Goal: Task Accomplishment & Management: Complete application form

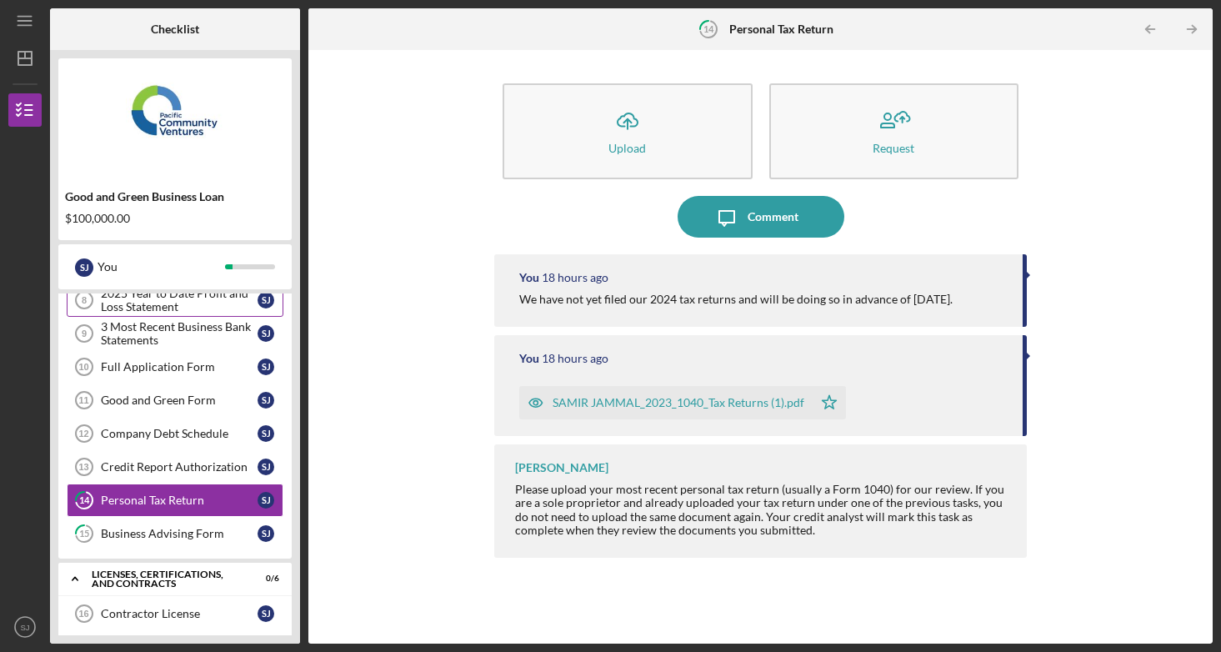
scroll to position [170, 0]
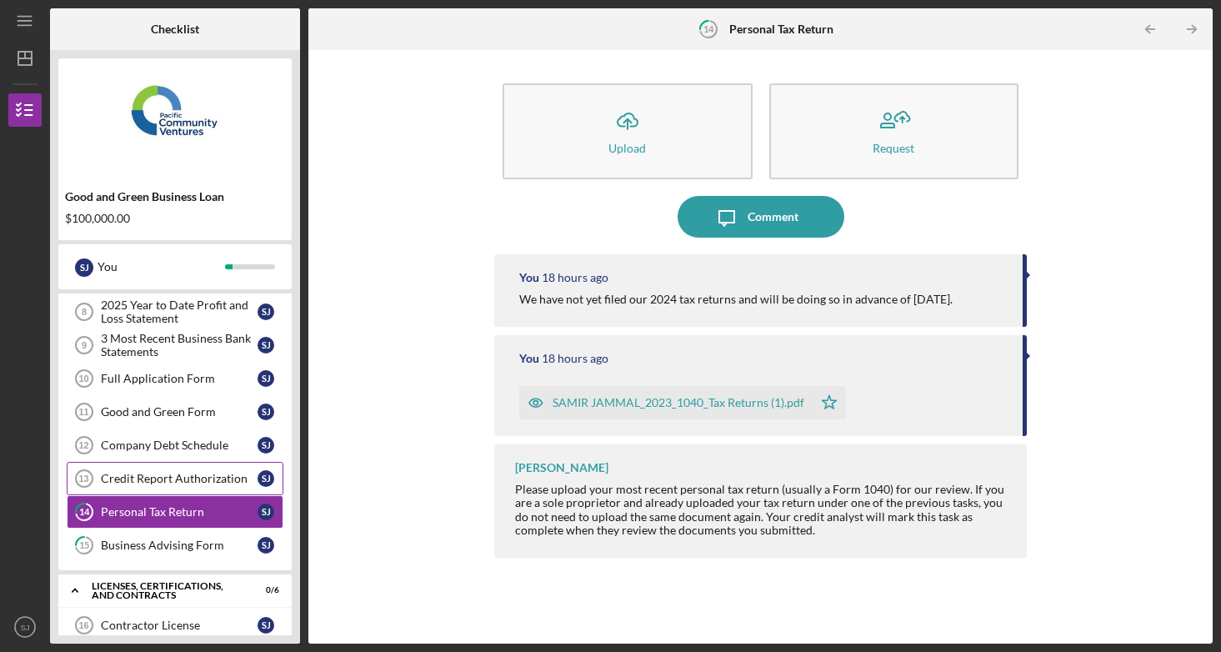
click at [149, 483] on div "Credit Report Authorization" at bounding box center [179, 478] width 157 height 13
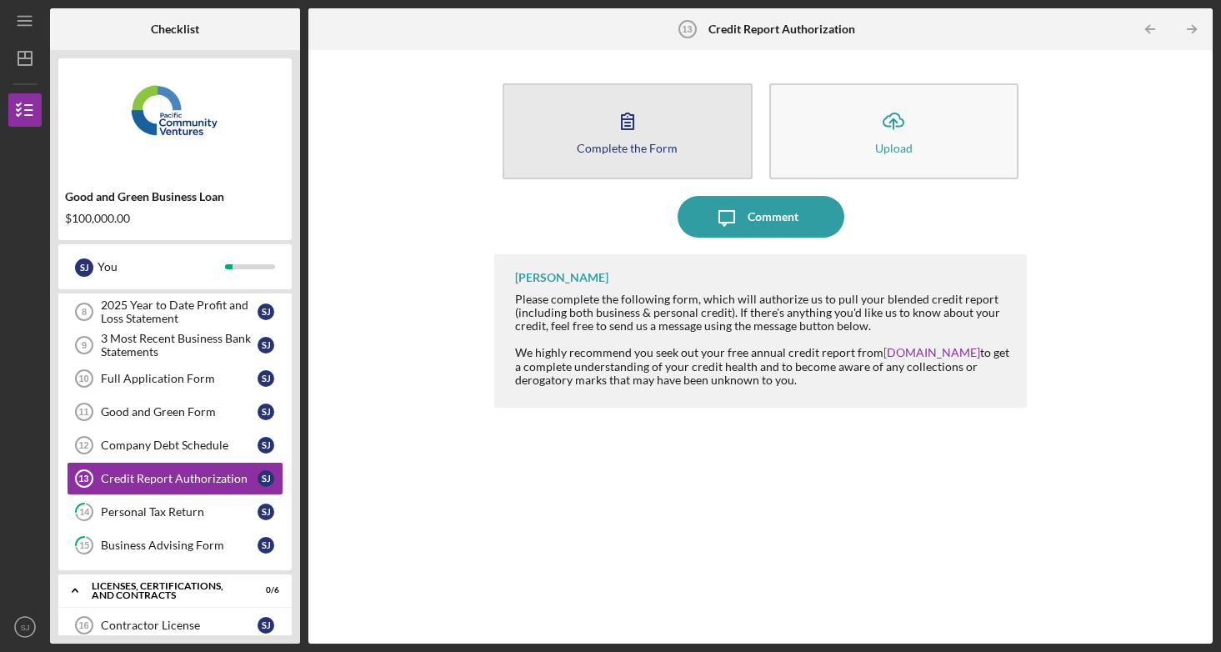
click at [684, 127] on button "Complete the Form Form" at bounding box center [628, 131] width 250 height 96
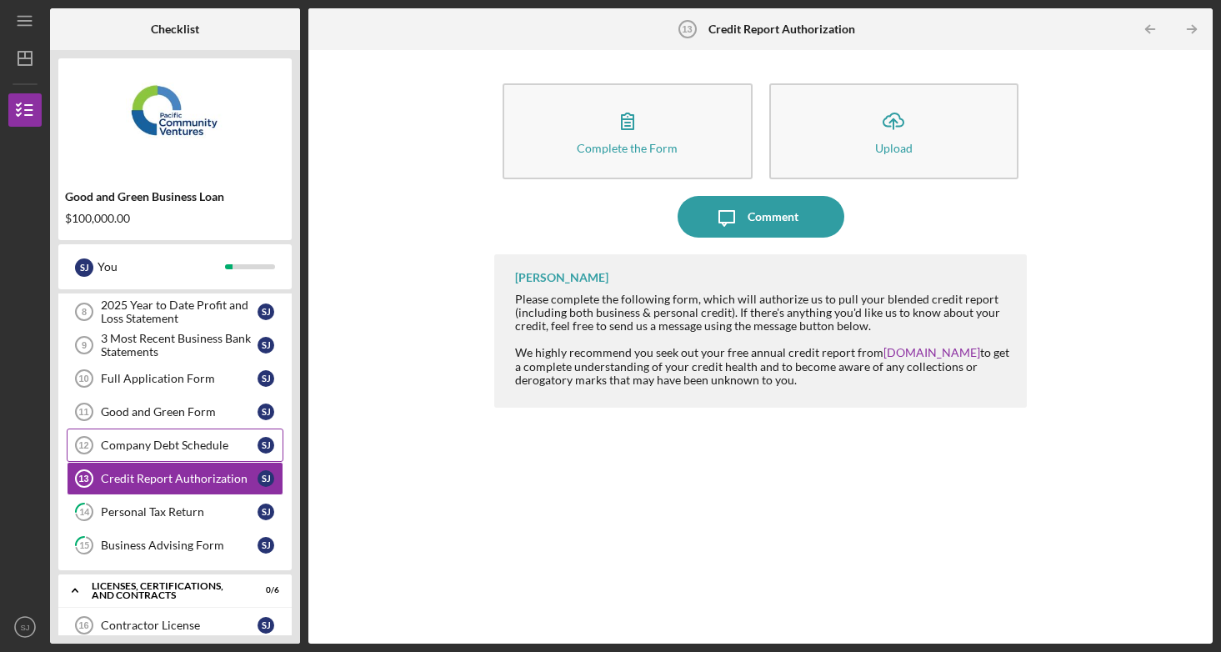
click at [211, 447] on div "Company Debt Schedule" at bounding box center [179, 444] width 157 height 13
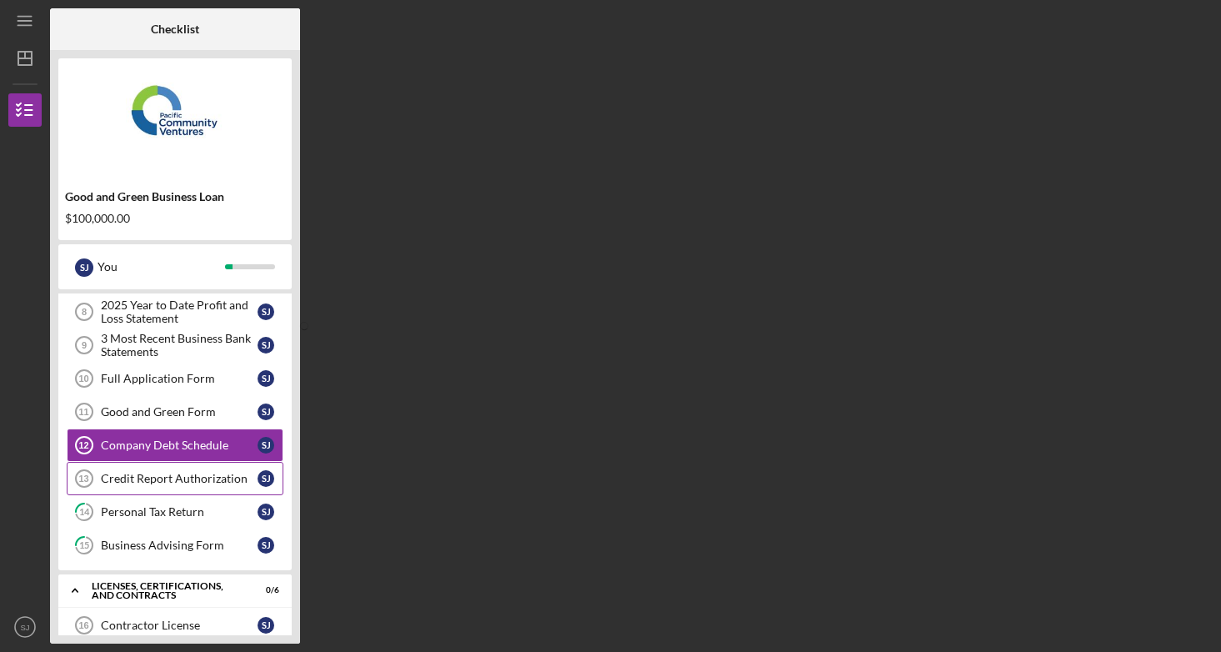
click at [162, 482] on div "Credit Report Authorization" at bounding box center [179, 478] width 157 height 13
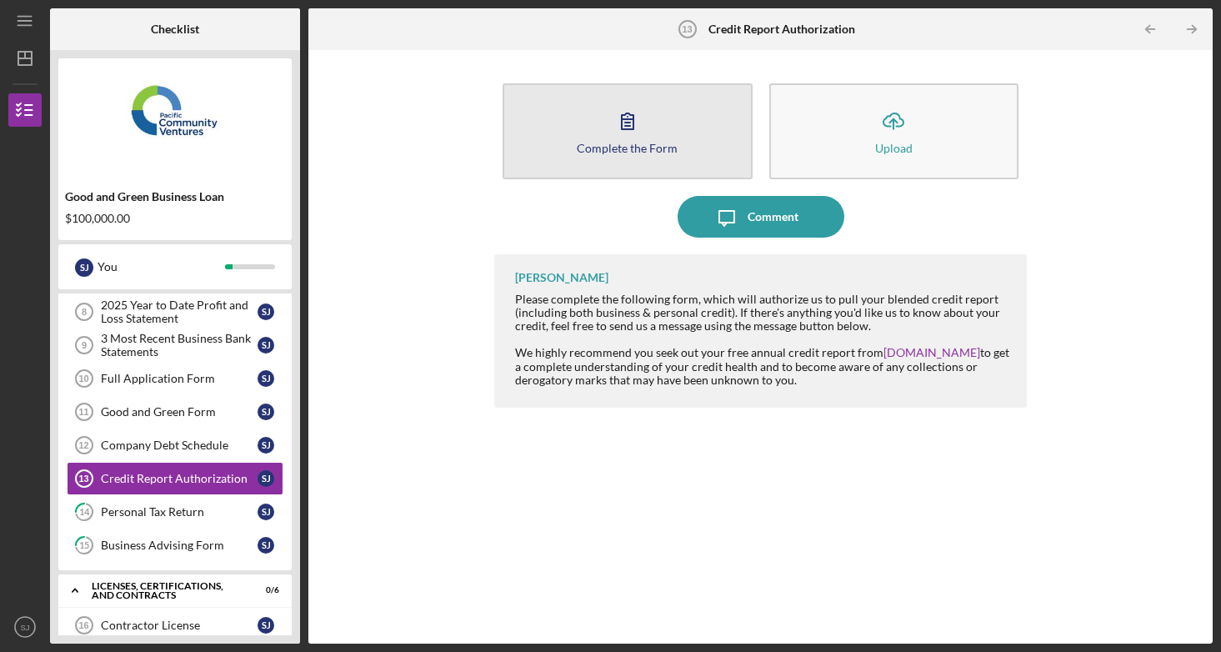
click at [605, 167] on button "Complete the Form Form" at bounding box center [628, 131] width 250 height 96
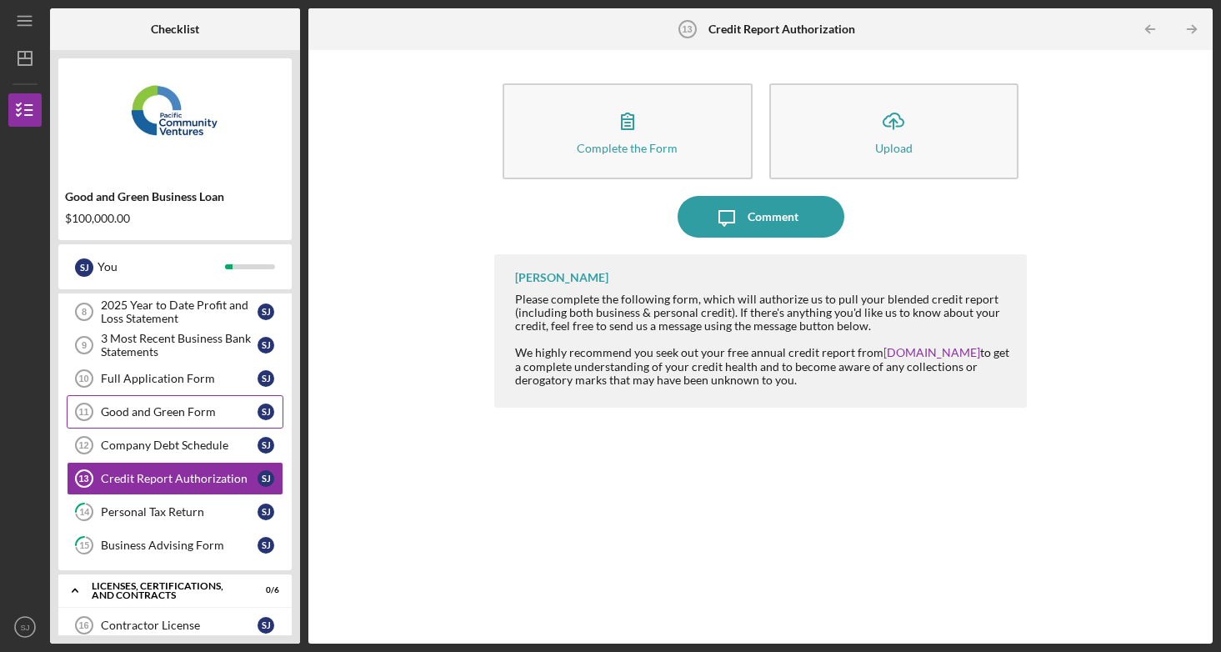
click at [154, 420] on link "Good and Green Form 11 Good and Green Form S J" at bounding box center [175, 411] width 217 height 33
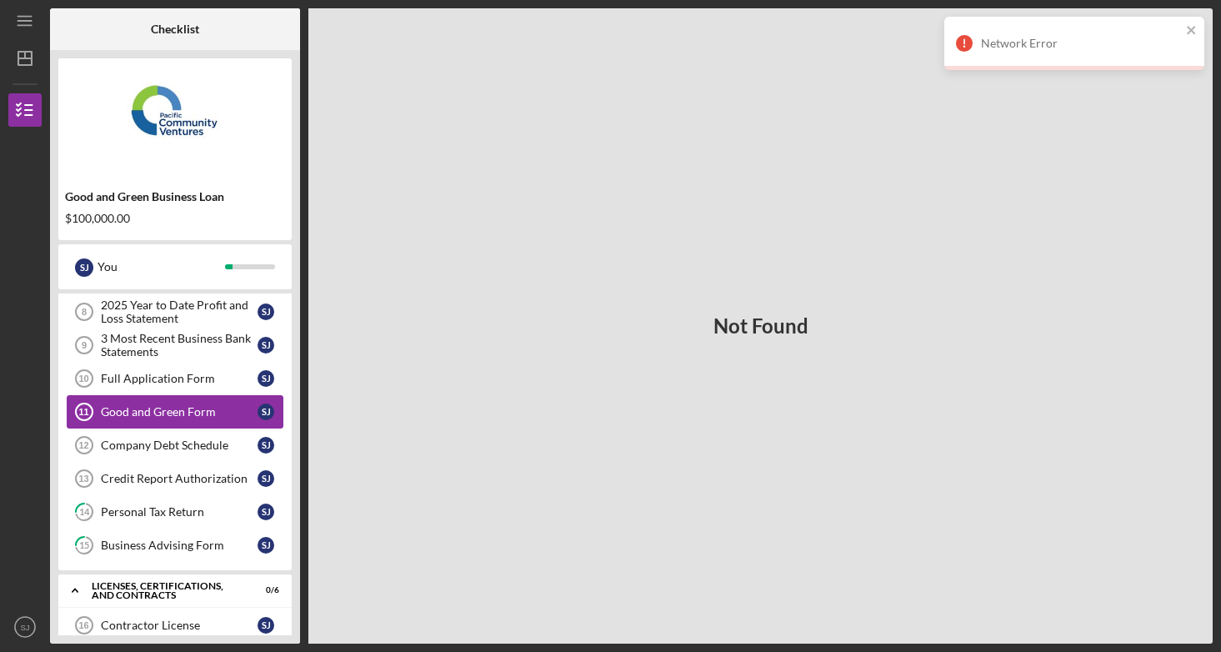
scroll to position [169, 0]
click at [159, 129] on img at bounding box center [174, 117] width 233 height 100
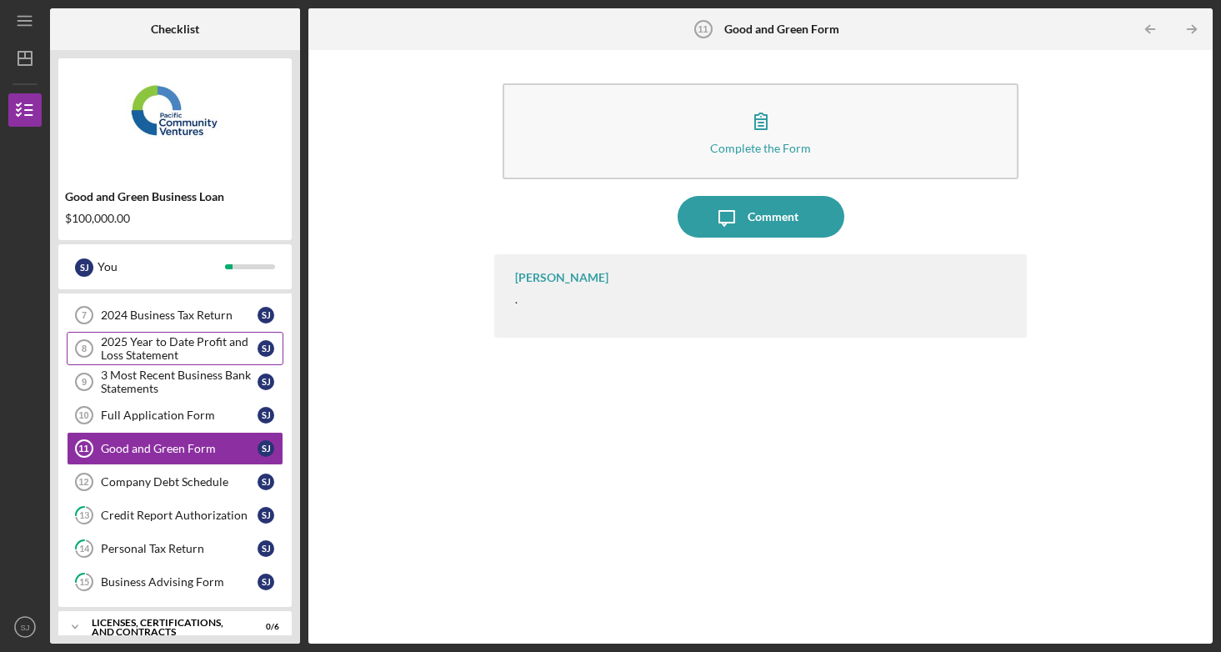
scroll to position [136, 0]
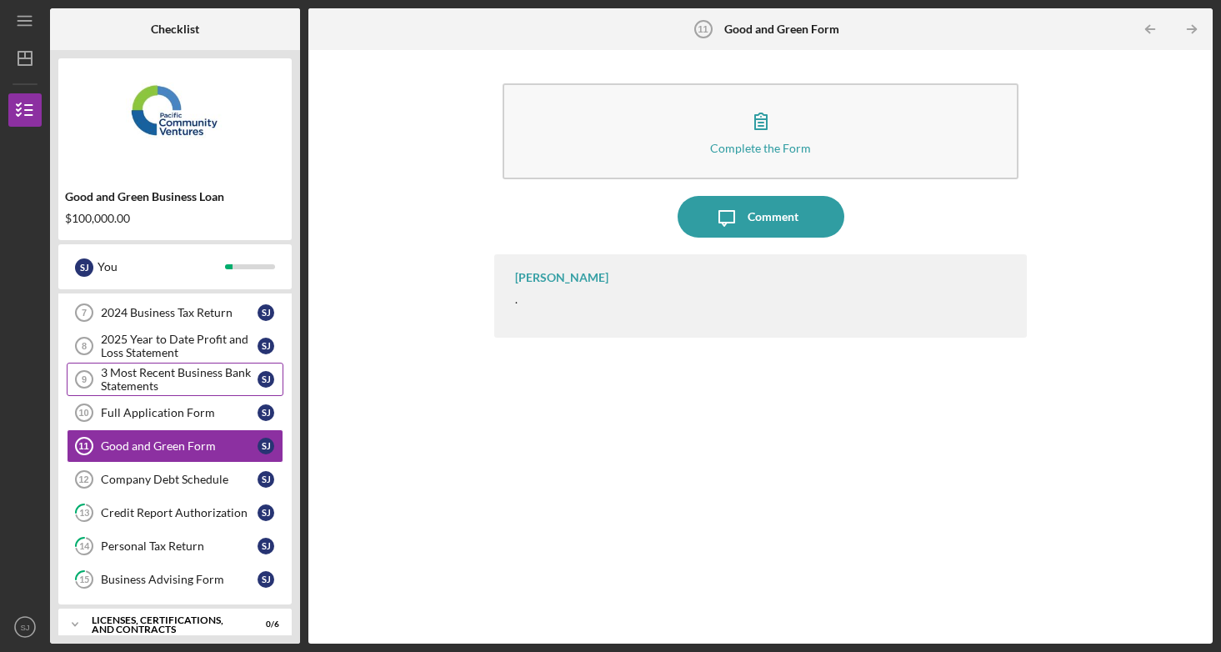
click at [164, 383] on div "3 Most Recent Business Bank Statements" at bounding box center [179, 379] width 157 height 27
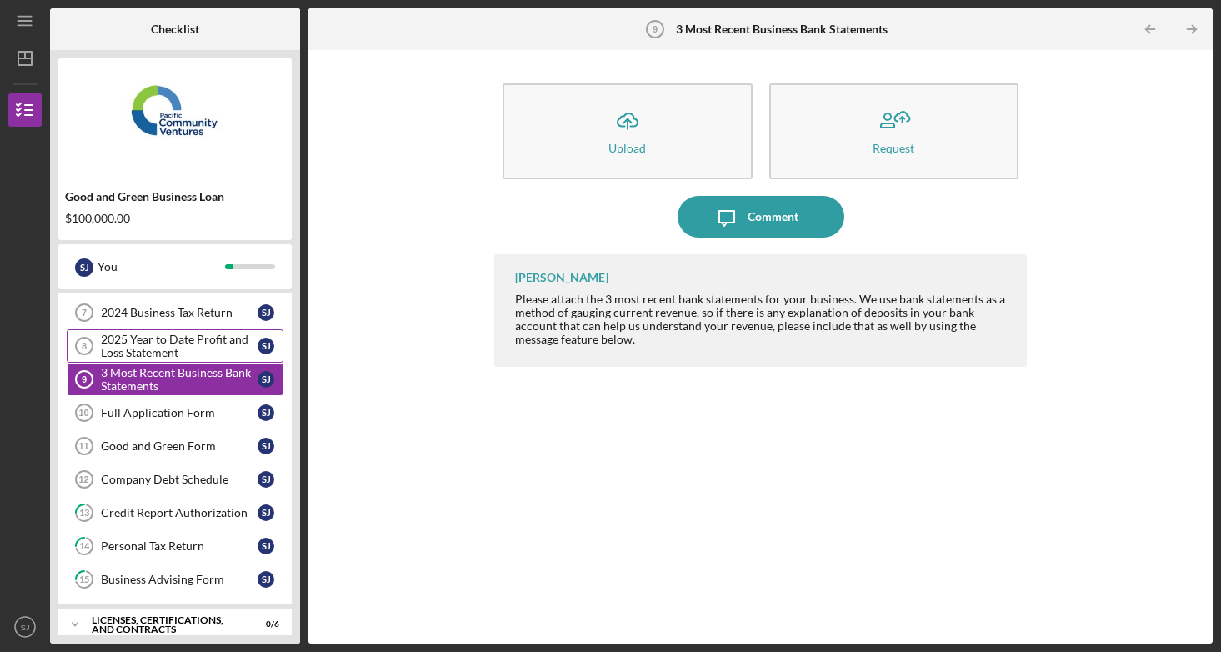
click at [139, 339] on div "2025 Year to Date Profit and Loss Statement" at bounding box center [179, 346] width 157 height 27
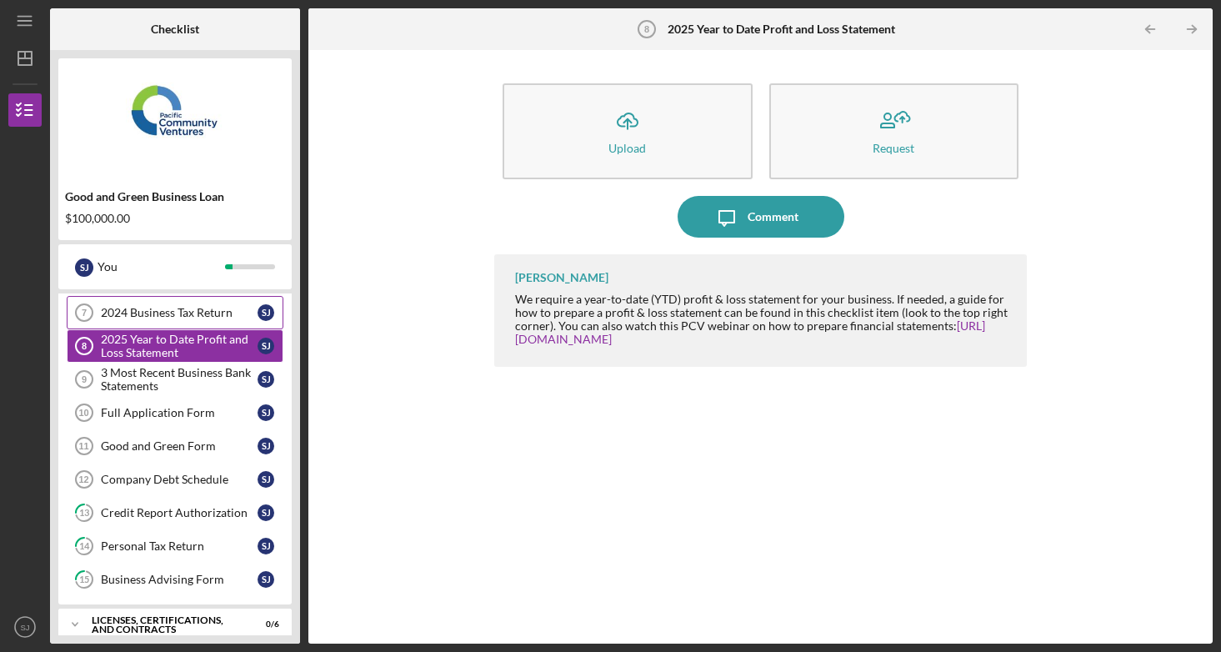
click at [188, 318] on div "2024 Business Tax Return" at bounding box center [179, 312] width 157 height 13
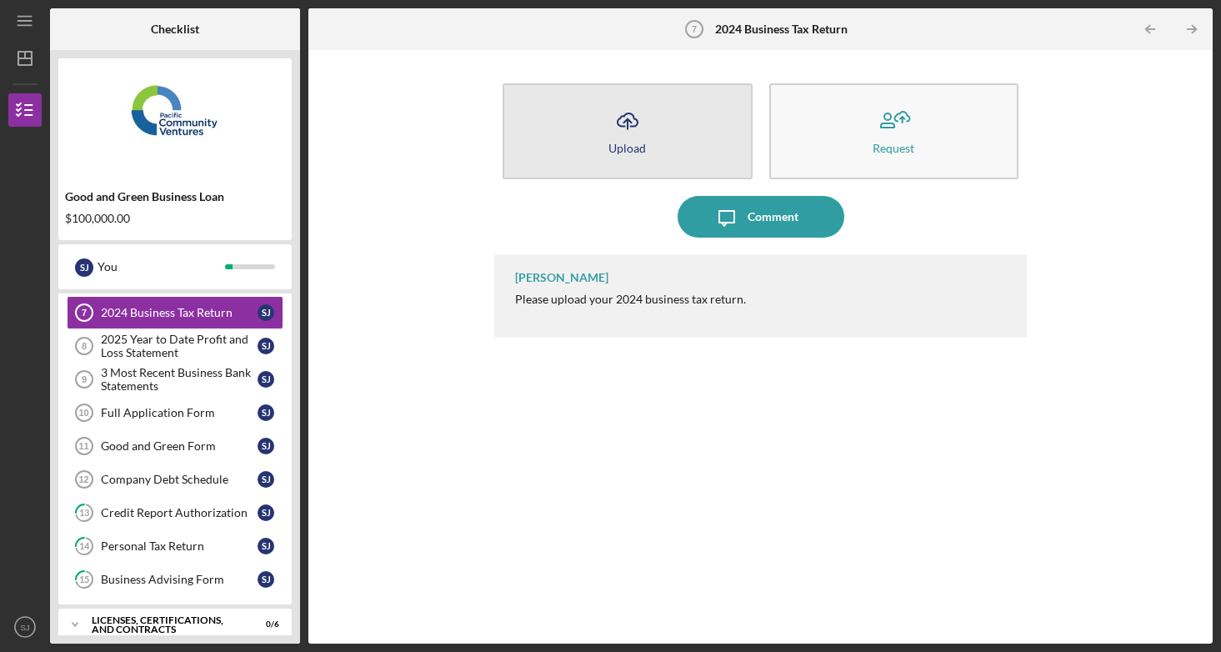
click at [624, 159] on button "Icon/Upload Upload" at bounding box center [628, 131] width 250 height 96
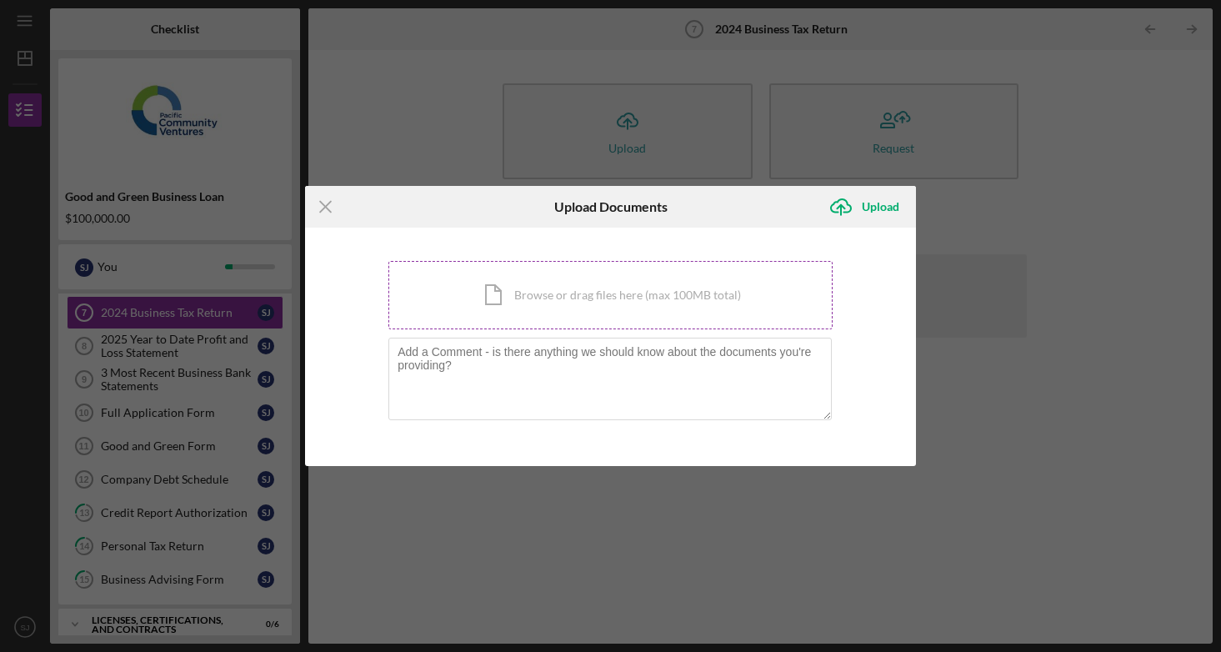
click at [558, 287] on div "Icon/Document Browse or drag files here (max 100MB total) Tap to choose files o…" at bounding box center [610, 295] width 444 height 68
click at [330, 205] on icon "Icon/Menu Close" at bounding box center [326, 207] width 42 height 42
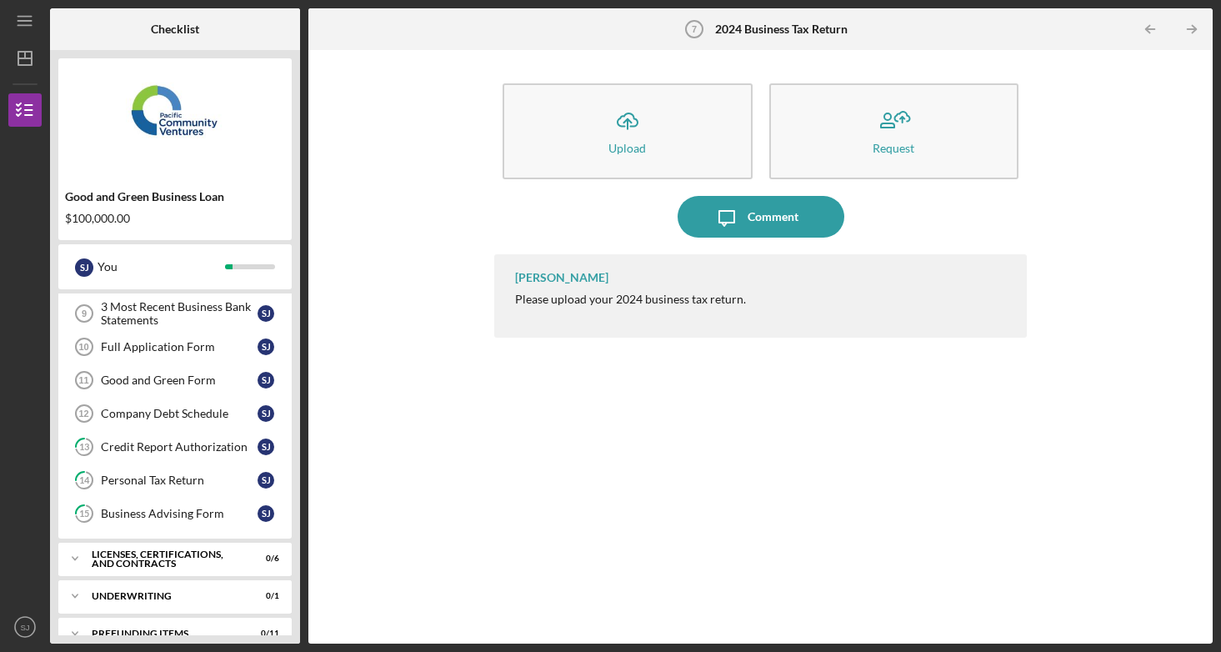
scroll to position [226, 0]
